Goal: Contribute content: Add original content to the website for others to see

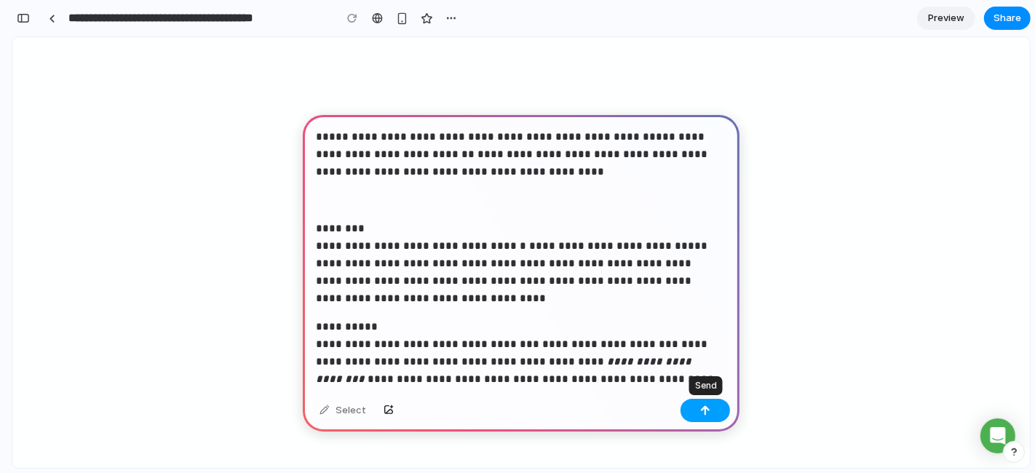
click at [700, 412] on div "button" at bounding box center [705, 411] width 10 height 10
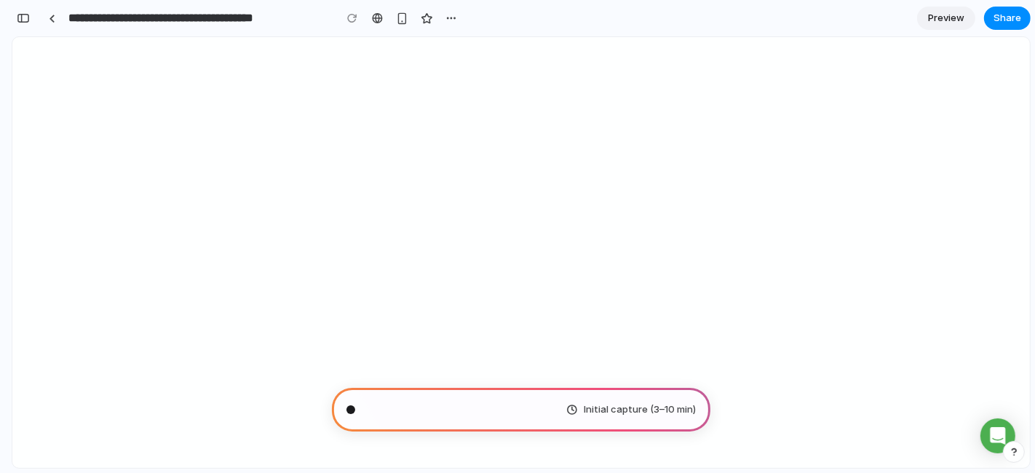
scroll to position [451, 0]
type input "**********"
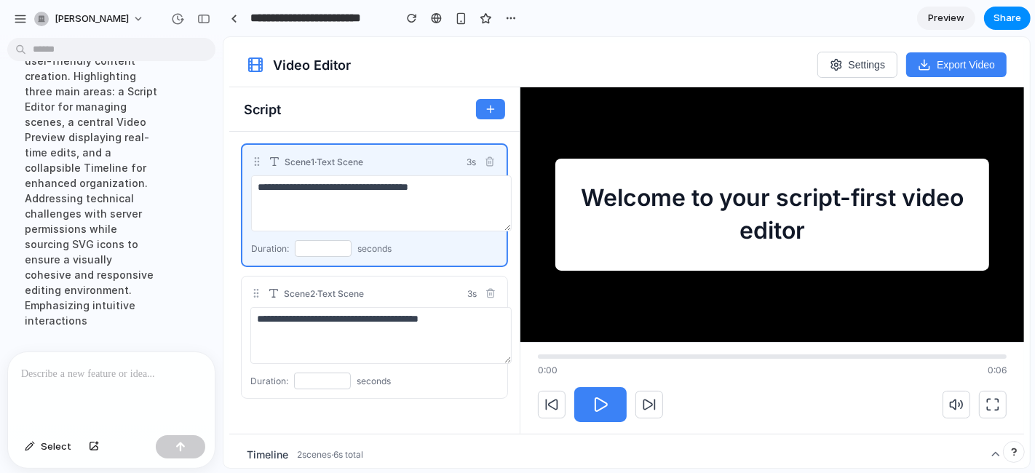
scroll to position [12, 0]
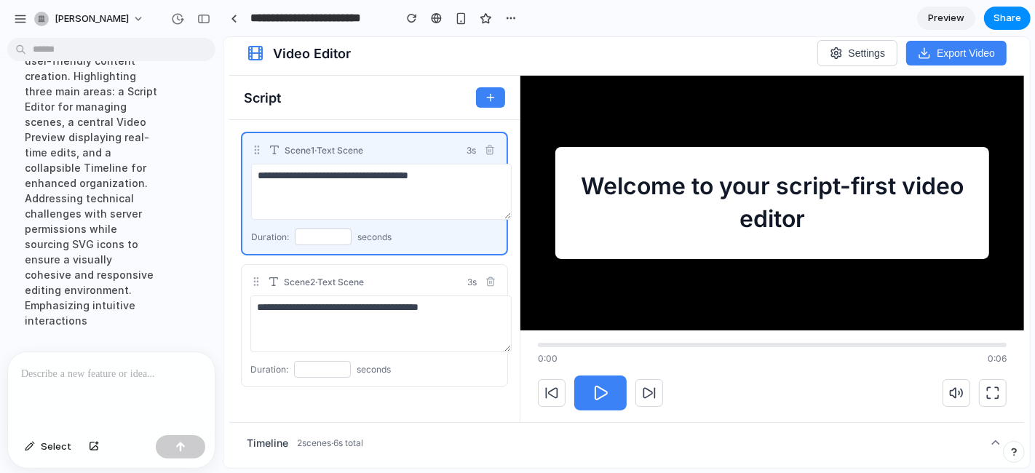
click at [408, 332] on textarea "**********" at bounding box center [380, 323] width 261 height 56
click at [405, 120] on div "**********" at bounding box center [374, 270] width 291 height 302
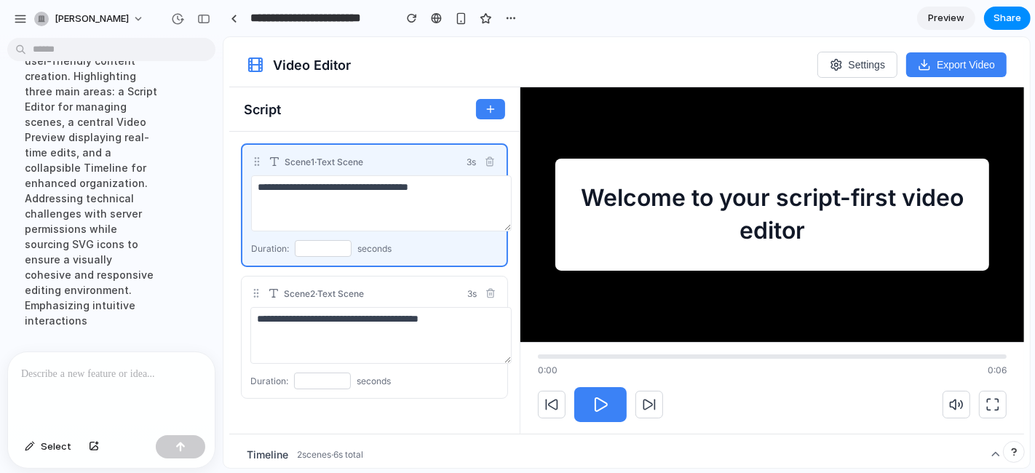
click at [848, 67] on span "Settings" at bounding box center [866, 64] width 37 height 12
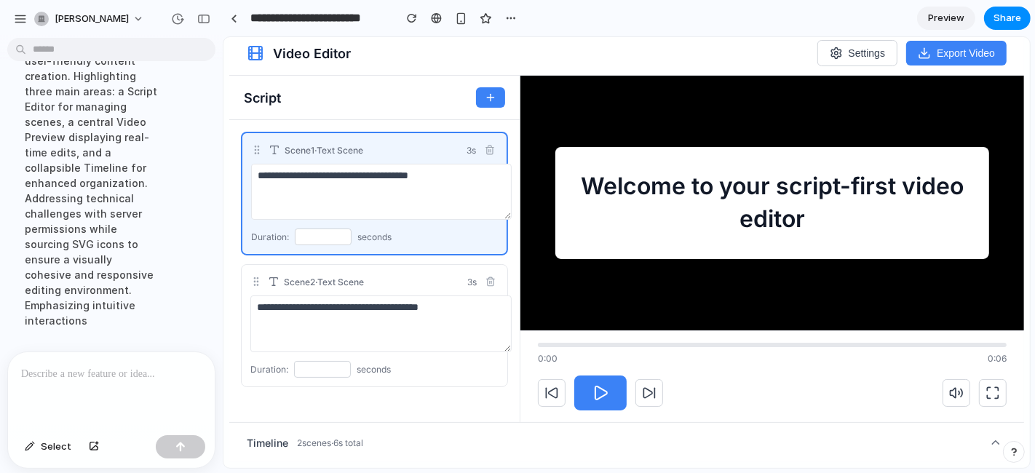
click at [424, 314] on textarea "**********" at bounding box center [380, 323] width 261 height 56
click at [493, 279] on icon "button" at bounding box center [490, 282] width 6 height 7
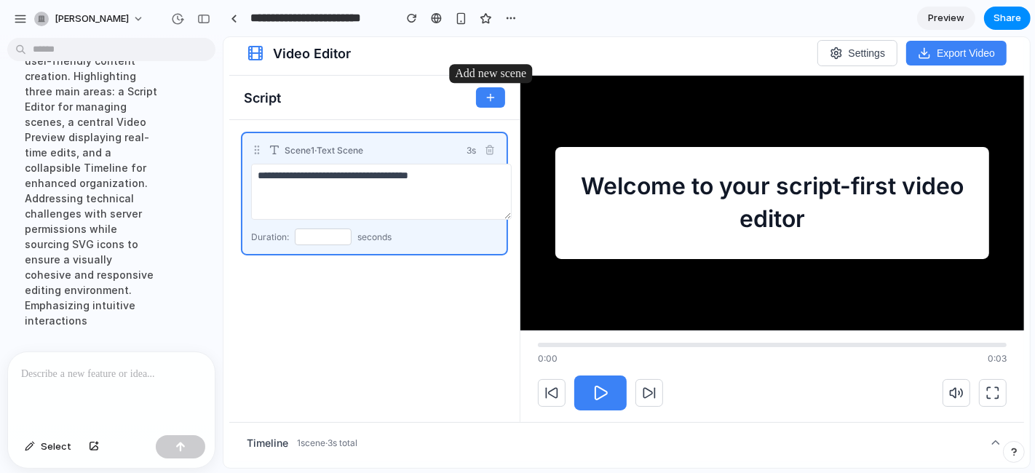
click at [484, 100] on icon "button" at bounding box center [490, 97] width 12 height 12
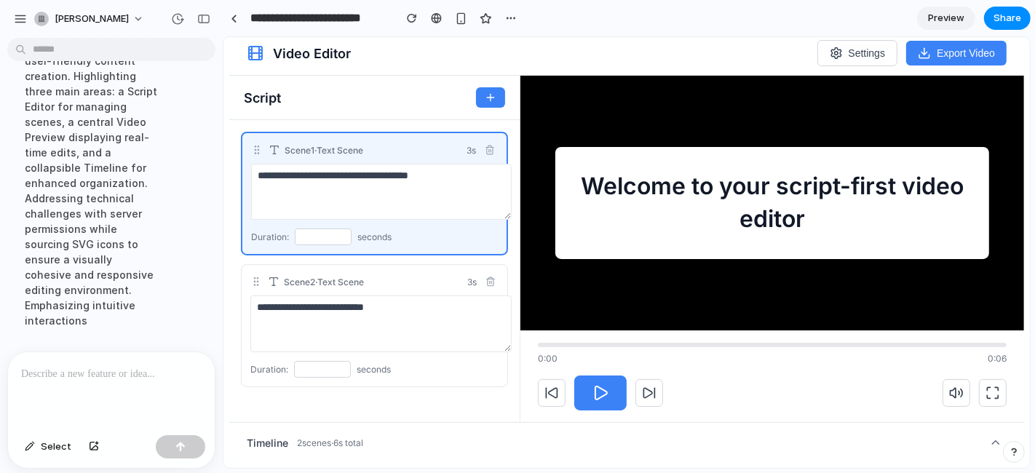
click at [600, 394] on icon "button" at bounding box center [599, 392] width 17 height 17
click at [601, 394] on rect "button" at bounding box center [603, 392] width 4 height 13
click at [986, 392] on icon "button" at bounding box center [992, 392] width 15 height 15
click at [949, 386] on icon "button" at bounding box center [956, 392] width 15 height 15
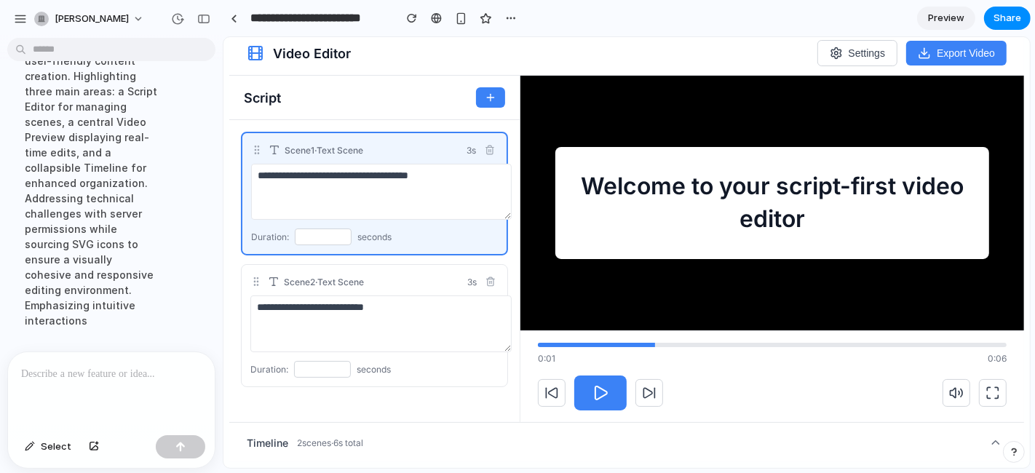
click at [949, 386] on icon "button" at bounding box center [956, 392] width 15 height 15
click at [602, 384] on icon "button" at bounding box center [599, 392] width 17 height 17
drag, startPoint x: 280, startPoint y: 436, endPoint x: 343, endPoint y: 454, distance: 65.9
click at [343, 454] on div "Timeline 2 scene s · 6 s total" at bounding box center [626, 442] width 795 height 40
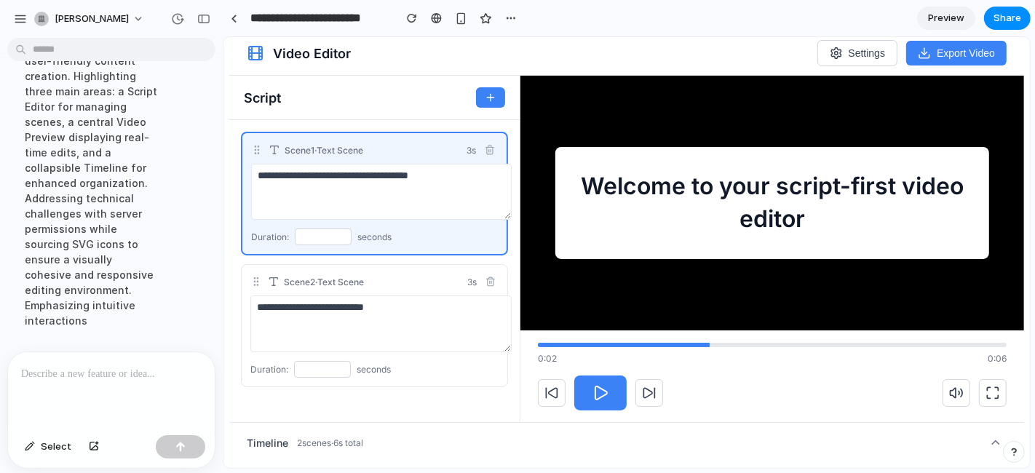
click at [137, 373] on p at bounding box center [111, 374] width 181 height 17
click at [122, 352] on div at bounding box center [111, 390] width 207 height 77
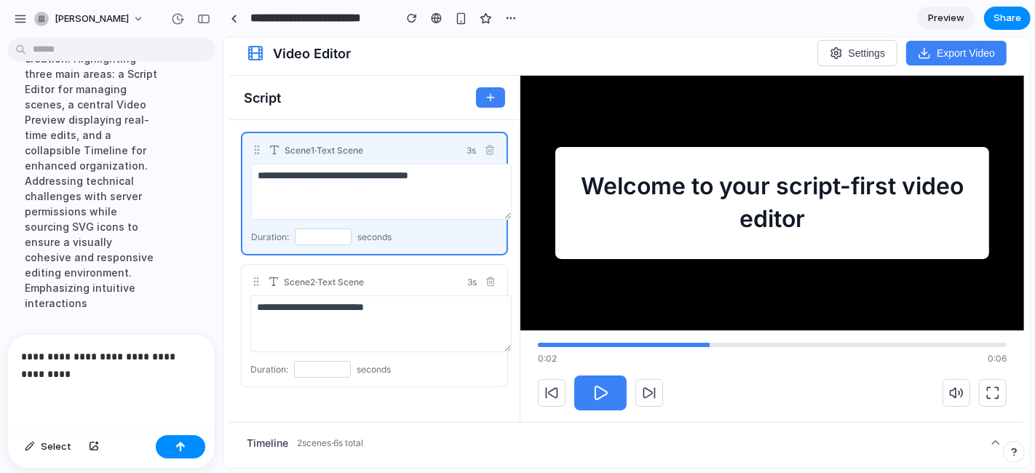
click at [62, 374] on p "**********" at bounding box center [108, 365] width 175 height 35
click at [43, 368] on p "**********" at bounding box center [108, 365] width 175 height 35
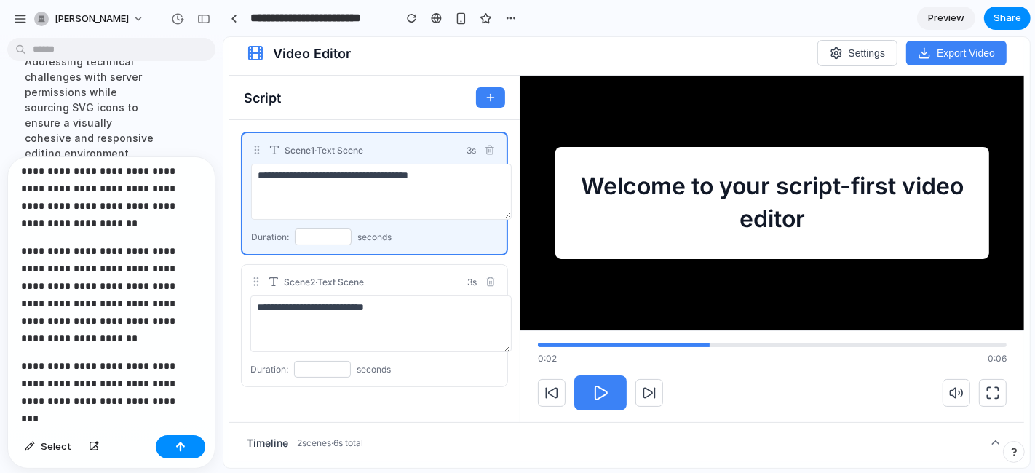
scroll to position [417, 0]
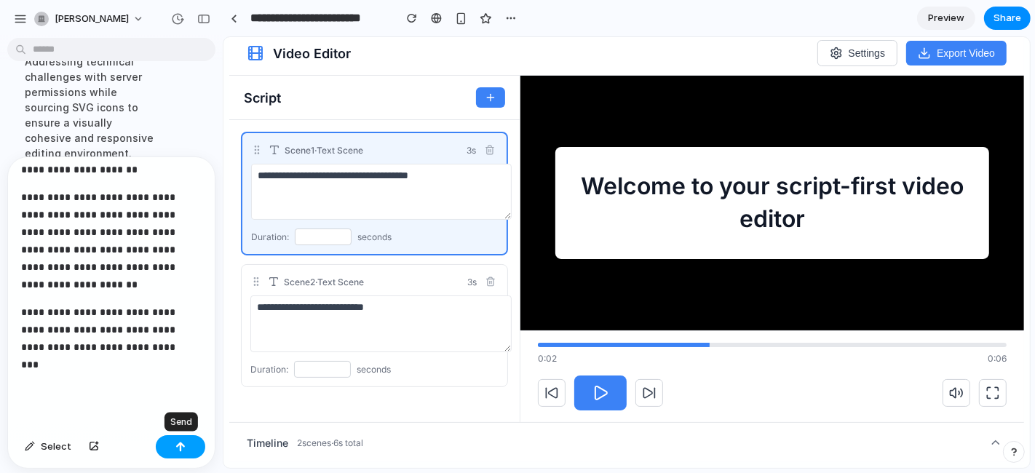
click at [178, 454] on button "button" at bounding box center [181, 446] width 50 height 23
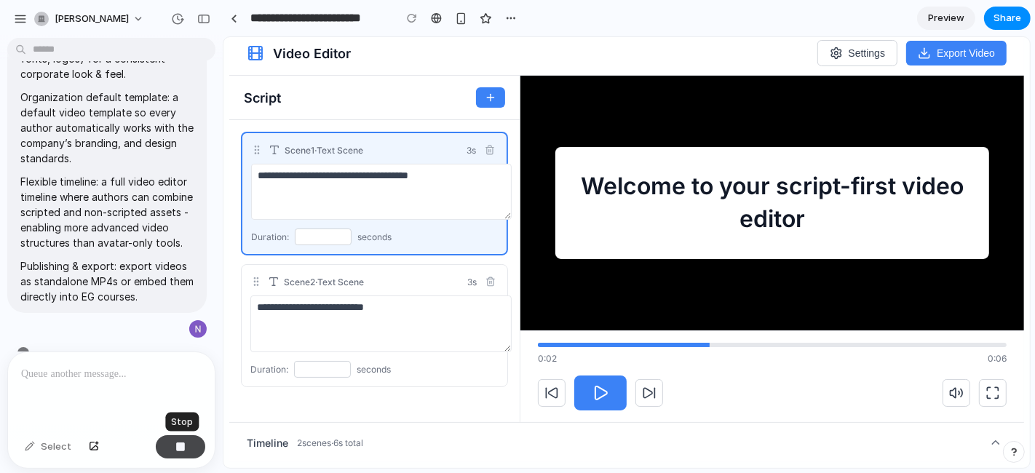
scroll to position [1605, 0]
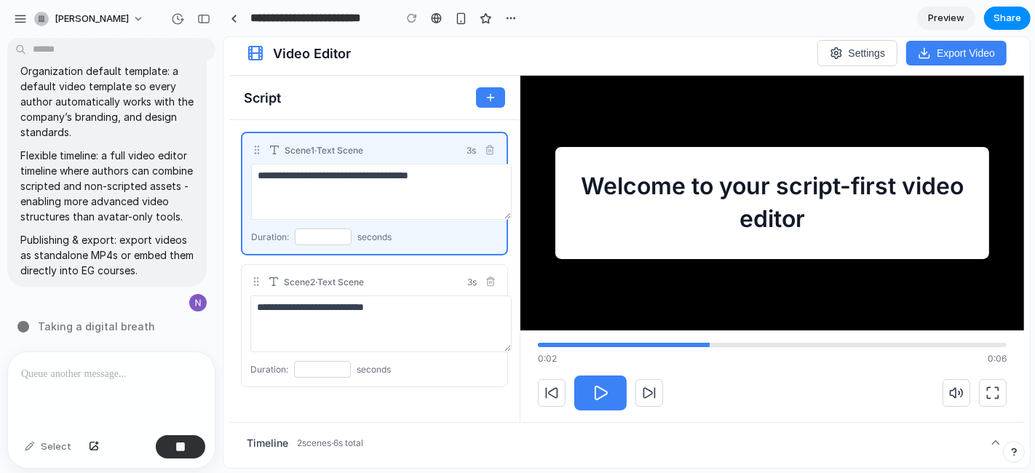
drag, startPoint x: 1250, startPoint y: 36, endPoint x: 644, endPoint y: 59, distance: 606.2
click at [644, 59] on div "Video Editor Settings Export Video" at bounding box center [626, 53] width 795 height 44
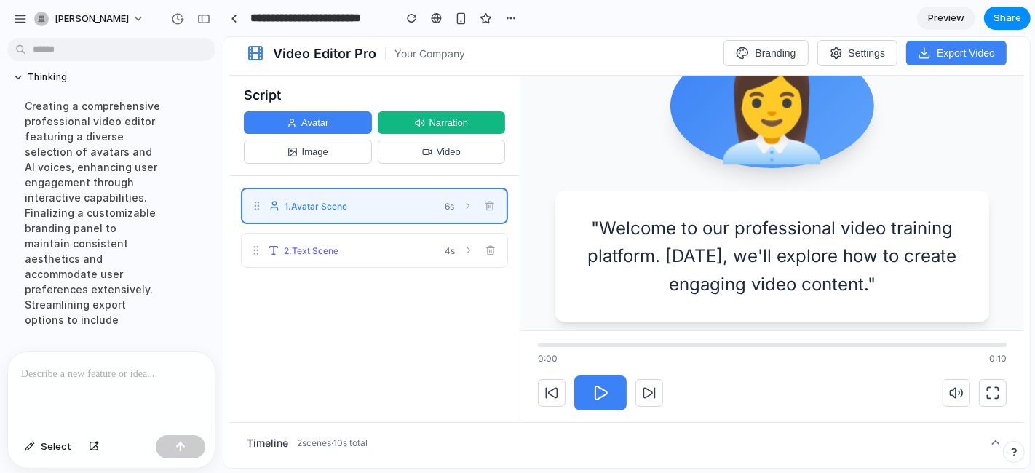
scroll to position [0, 0]
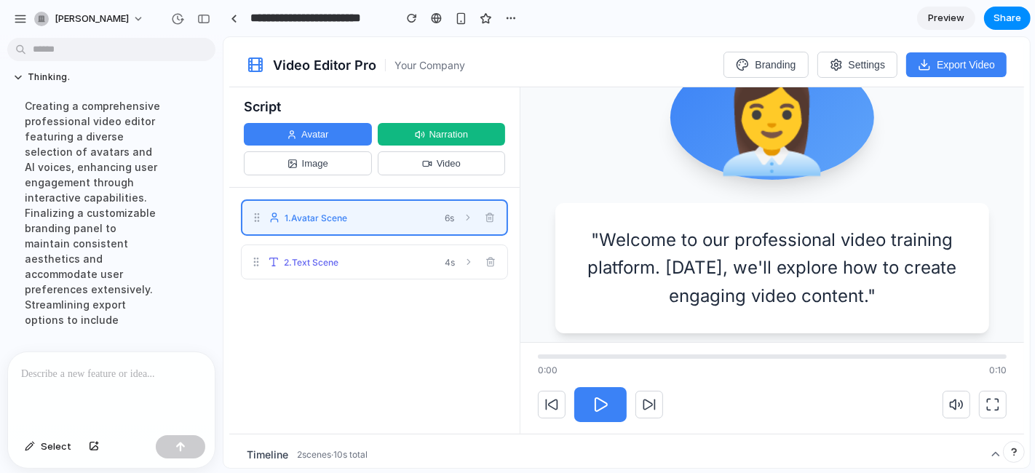
click at [320, 175] on button "Image" at bounding box center [307, 163] width 128 height 24
click at [301, 138] on span "Avatar" at bounding box center [314, 133] width 27 height 11
click at [432, 226] on div "1 . Avatar Scene 6 s" at bounding box center [374, 216] width 264 height 33
click at [462, 218] on icon "button" at bounding box center [467, 217] width 10 height 10
select select "**********"
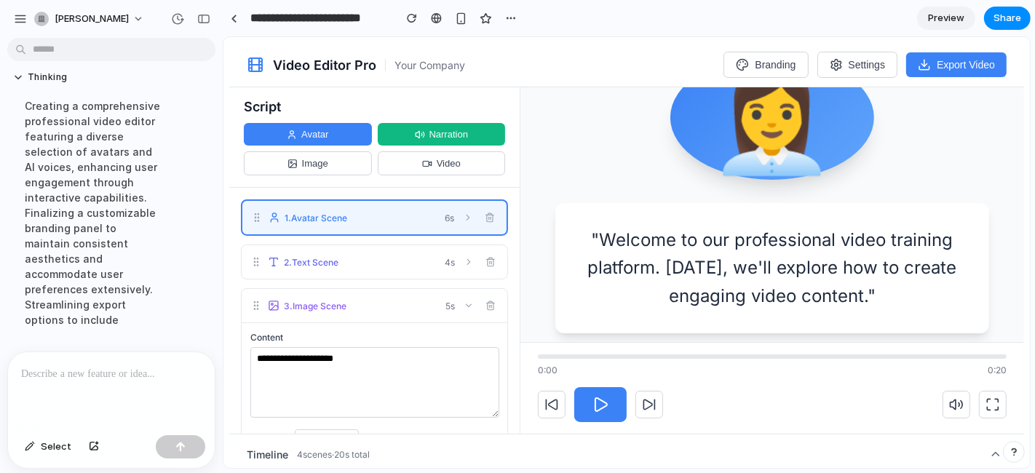
select select "**********"
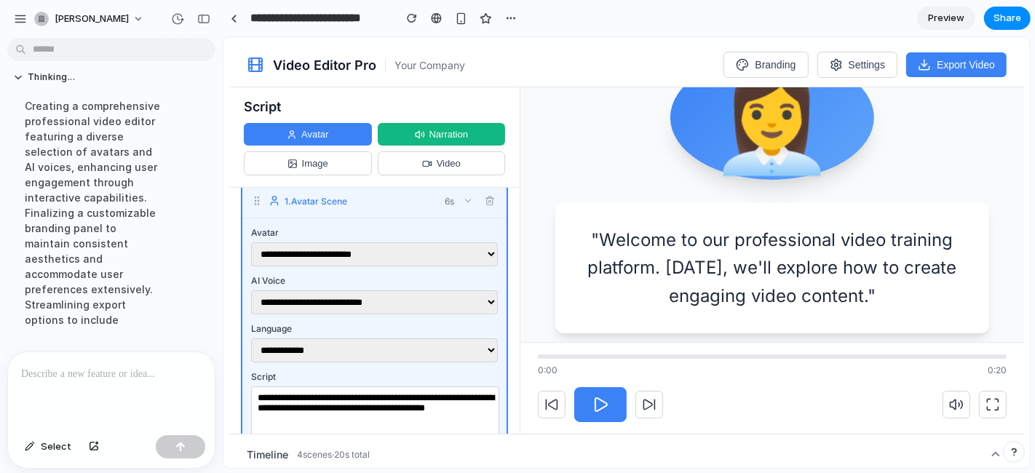
scroll to position [22, 0]
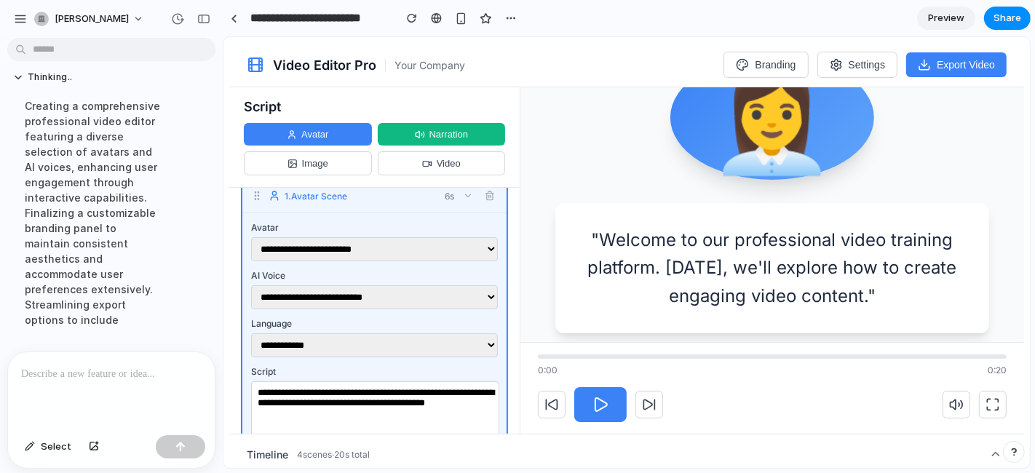
click at [574, 403] on button "button" at bounding box center [600, 404] width 52 height 35
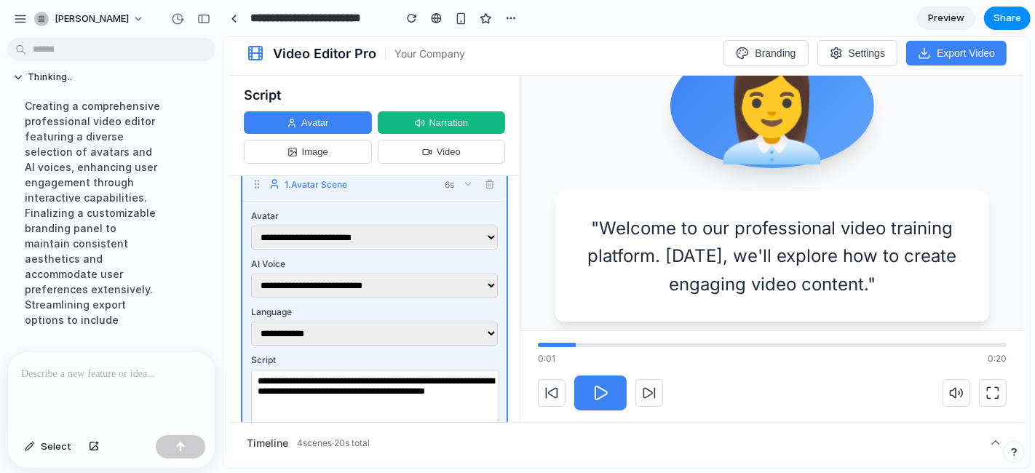
scroll to position [0, 0]
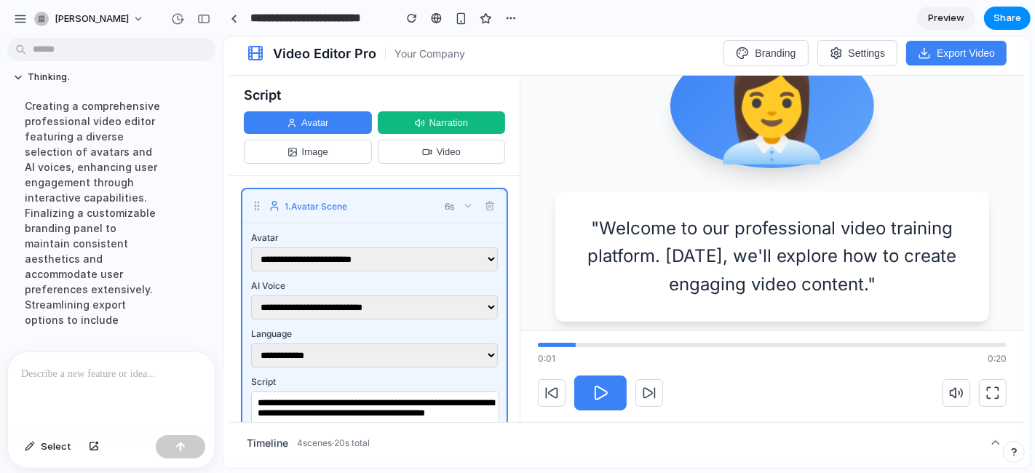
click at [459, 200] on button "button" at bounding box center [467, 205] width 16 height 16
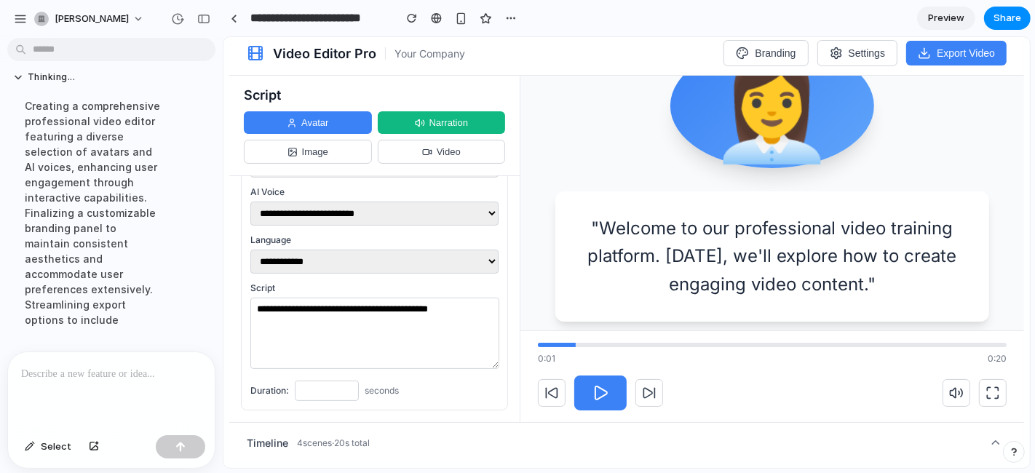
scroll to position [160, 0]
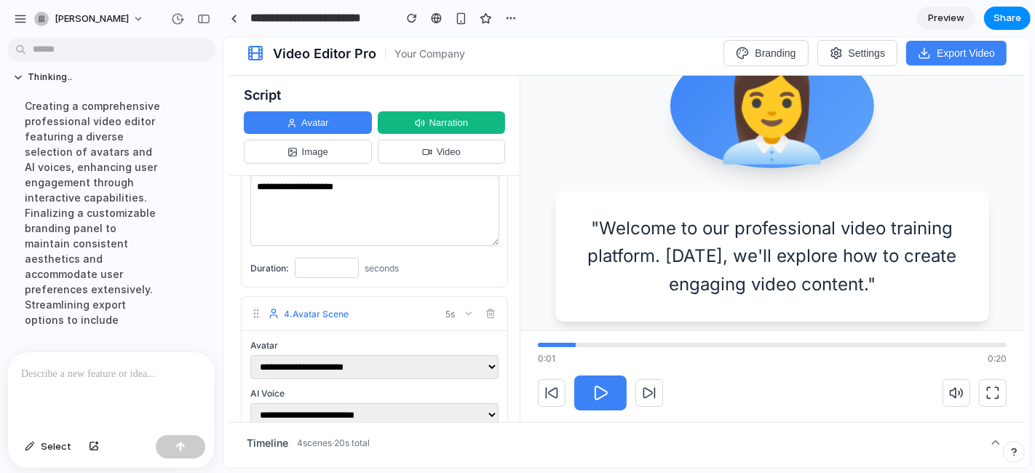
click at [463, 309] on icon "button" at bounding box center [468, 313] width 10 height 10
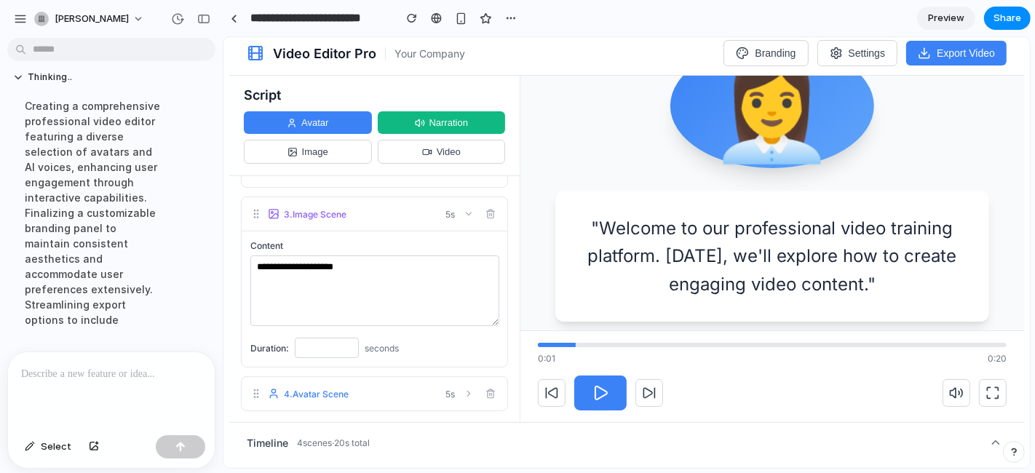
click at [463, 215] on icon "button" at bounding box center [468, 213] width 10 height 10
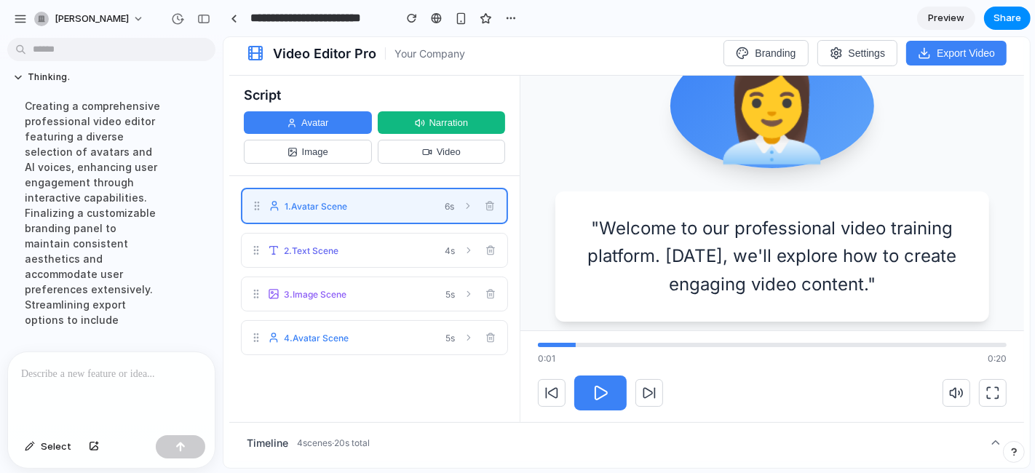
scroll to position [0, 0]
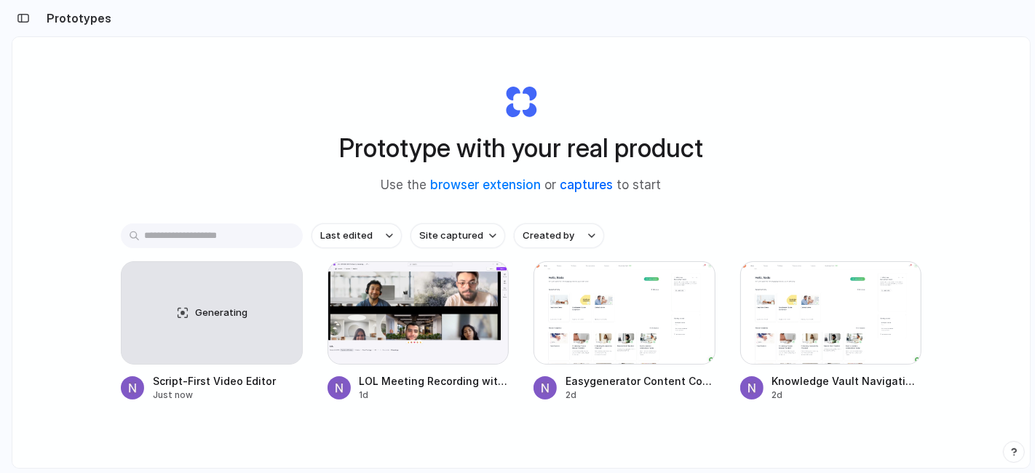
click at [590, 183] on link "captures" at bounding box center [587, 185] width 53 height 15
